Goal: Task Accomplishment & Management: Manage account settings

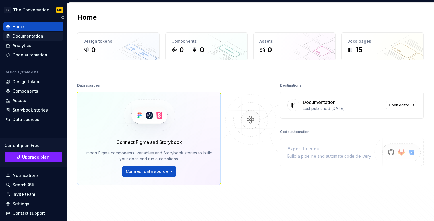
click at [34, 37] on div "Documentation" at bounding box center [28, 36] width 31 height 6
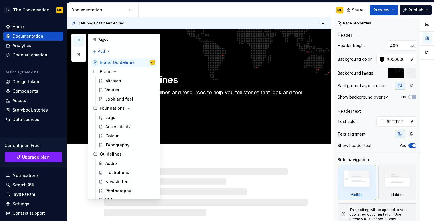
click at [81, 40] on icon "button" at bounding box center [78, 40] width 5 height 5
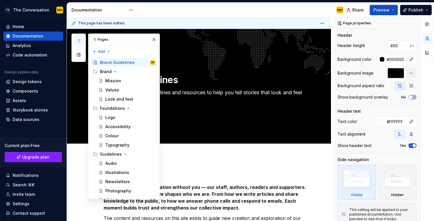
click at [79, 39] on icon "button" at bounding box center [78, 40] width 5 height 5
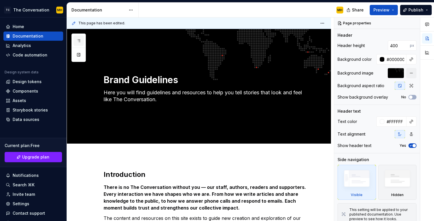
click at [79, 40] on icon "button" at bounding box center [78, 40] width 5 height 5
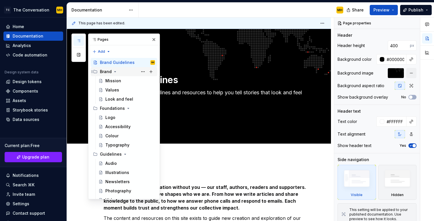
click at [78, 56] on button "button" at bounding box center [78, 55] width 10 height 10
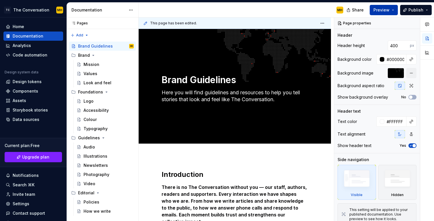
click at [384, 12] on span "Preview" at bounding box center [381, 10] width 16 height 6
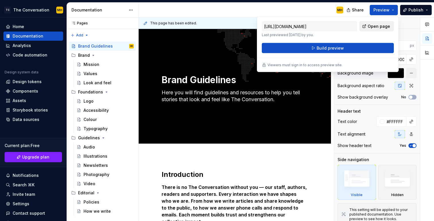
click at [373, 27] on span "Open page" at bounding box center [379, 27] width 22 height 6
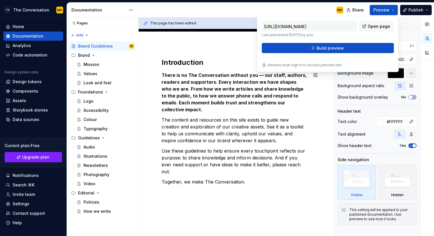
scroll to position [111, 0]
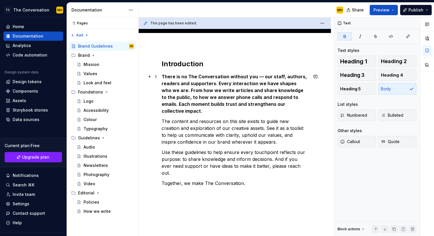
click at [227, 101] on strong "There is no The Conversation without you — our staff, authors, readers and supp…" at bounding box center [235, 94] width 146 height 40
click at [91, 65] on div "Mission" at bounding box center [92, 65] width 16 height 6
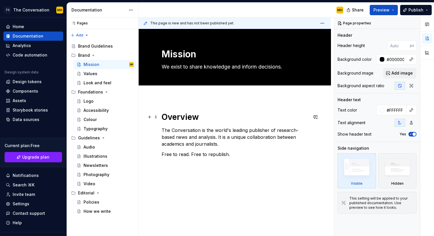
click at [190, 117] on h1 "Overview" at bounding box center [235, 117] width 146 height 10
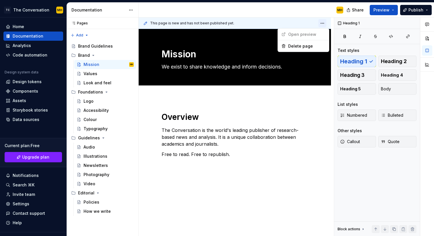
click at [325, 24] on html "TC The Conversation MH Home Documentation Analytics Code automation Design syst…" at bounding box center [217, 118] width 434 height 236
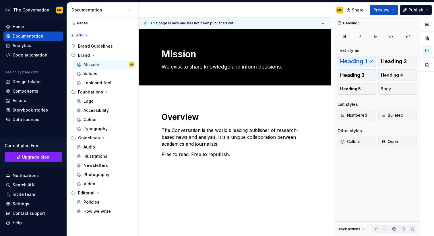
click at [325, 24] on html "TC The Conversation MH Home Documentation Analytics Code automation Design syst…" at bounding box center [217, 118] width 434 height 236
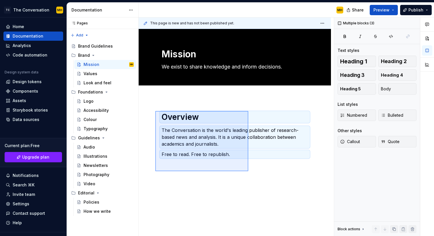
drag, startPoint x: 234, startPoint y: 165, endPoint x: 151, endPoint y: 110, distance: 99.1
click at [151, 110] on div "This page is new and has not been published yet. Mission We exist to share know…" at bounding box center [236, 127] width 195 height 219
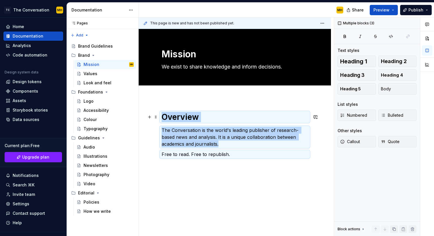
copy div "Overview The Conversation is the world's leading publisher of research- based n…"
click at [391, 38] on icon "button" at bounding box center [391, 36] width 5 height 5
click at [427, 39] on button "button" at bounding box center [427, 38] width 10 height 10
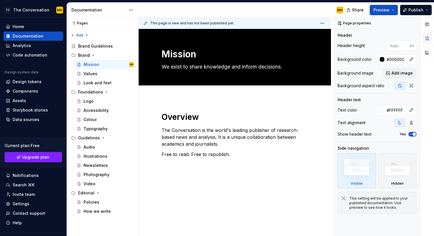
click at [427, 39] on button "button" at bounding box center [427, 38] width 10 height 10
click at [427, 53] on button "button" at bounding box center [427, 52] width 10 height 10
click at [427, 39] on button "button" at bounding box center [427, 38] width 10 height 10
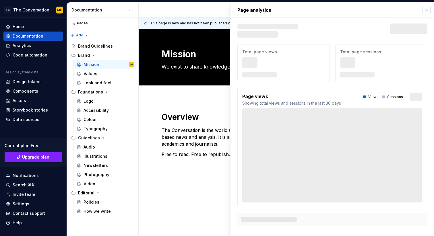
click at [427, 11] on button "button" at bounding box center [427, 10] width 8 height 8
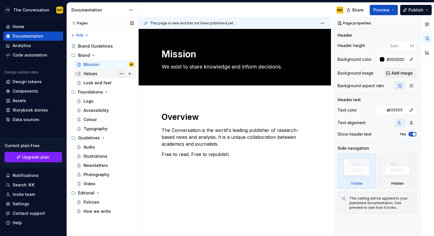
click at [123, 74] on button "Page tree" at bounding box center [122, 74] width 8 height 8
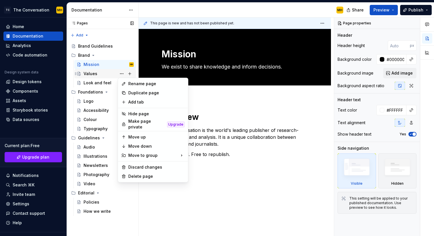
click at [102, 76] on div "Pages Pages Add Accessibility guide for tree Page tree. Navigate the tree with …" at bounding box center [103, 127] width 72 height 219
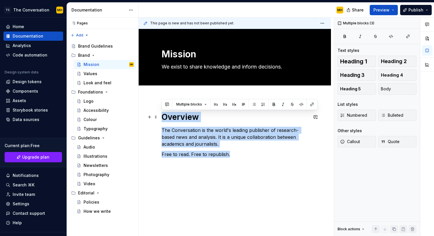
drag, startPoint x: 246, startPoint y: 152, endPoint x: 163, endPoint y: 118, distance: 89.4
click at [163, 118] on div "Overview The Conversation is the world's leading publisher of research- based n…" at bounding box center [235, 135] width 146 height 46
click at [240, 170] on div "This page is new and has not been published yet. Mission We exist to share know…" at bounding box center [236, 127] width 195 height 219
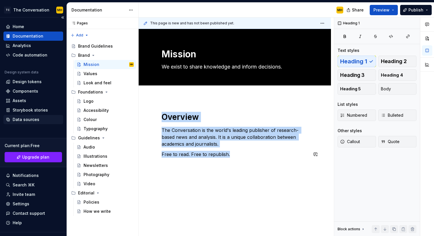
copy div "Overview The Conversation is the world's leading publisher of research- based n…"
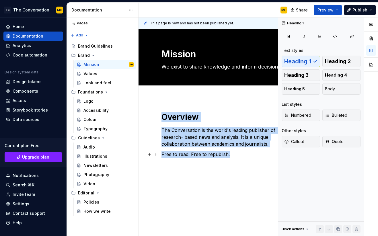
click at [220, 158] on p "Free to read. Free to republish." at bounding box center [225, 154] width 126 height 7
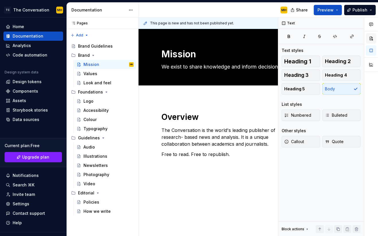
click at [370, 38] on button "button" at bounding box center [371, 38] width 10 height 10
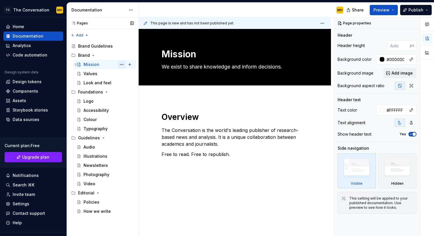
click at [122, 65] on button "Page tree" at bounding box center [122, 65] width 8 height 8
click at [122, 65] on div "Pages Pages Add Accessibility guide for tree Page tree. Navigate the tree with …" at bounding box center [103, 127] width 72 height 219
click at [131, 11] on html "TC The Conversation MH Home Documentation Analytics Code automation Design syst…" at bounding box center [217, 118] width 434 height 236
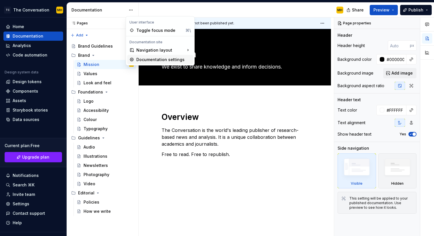
click at [156, 60] on div "Documentation settings" at bounding box center [163, 60] width 55 height 6
type textarea "*"
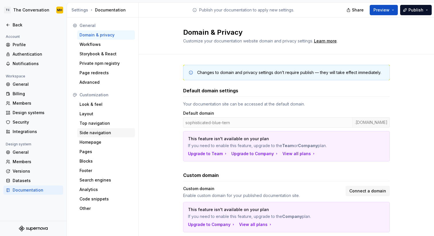
click at [98, 132] on div "Side navigation" at bounding box center [106, 133] width 53 height 6
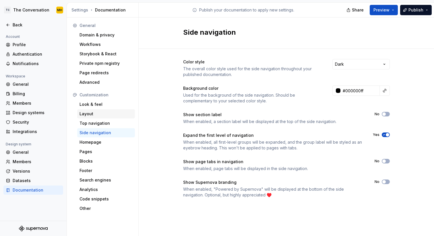
click at [95, 117] on div "Layout" at bounding box center [106, 113] width 58 height 9
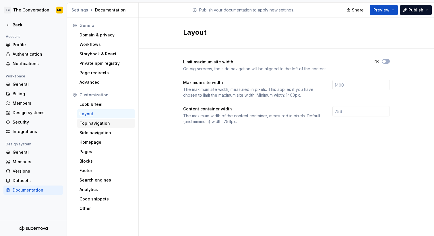
click at [94, 126] on div "Top navigation" at bounding box center [106, 124] width 53 height 6
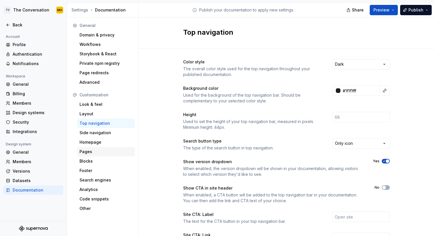
click at [95, 154] on div "Pages" at bounding box center [106, 152] width 53 height 6
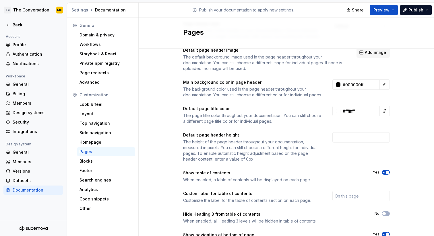
scroll to position [42, 0]
